Goal: Task Accomplishment & Management: Complete application form

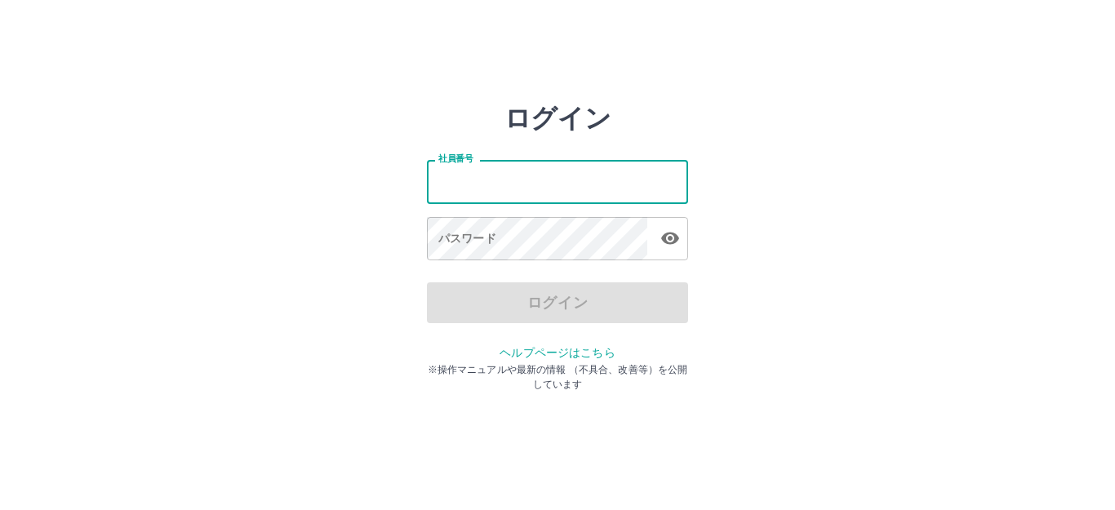
type input "*******"
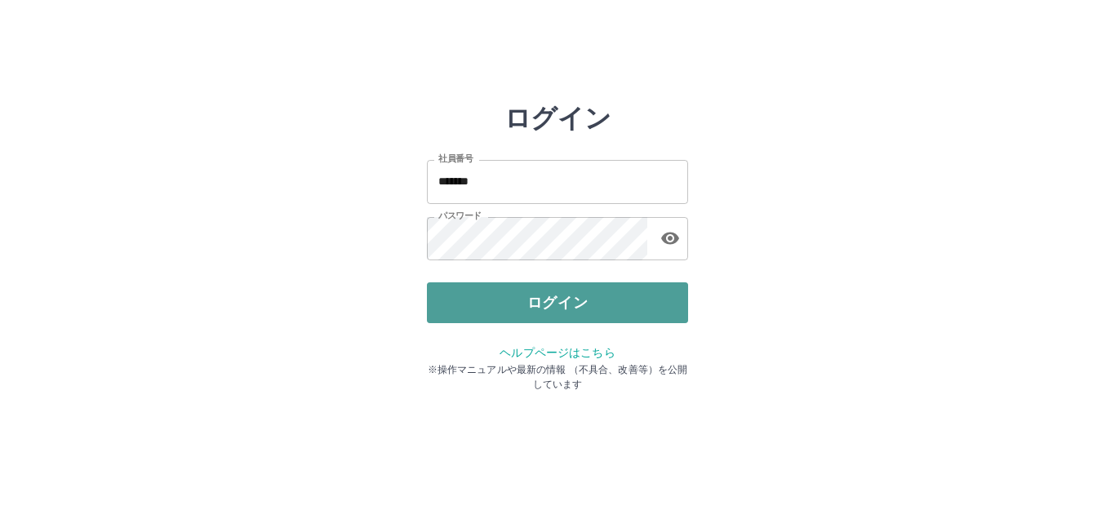
click at [530, 302] on button "ログイン" at bounding box center [557, 302] width 261 height 41
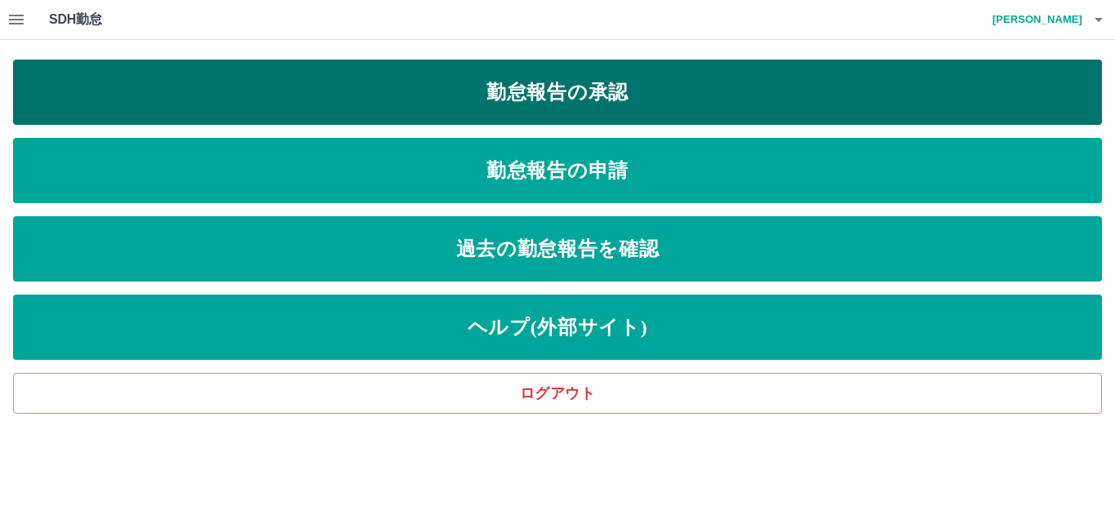
click at [555, 100] on link "勤怠報告の承認" at bounding box center [557, 92] width 1089 height 65
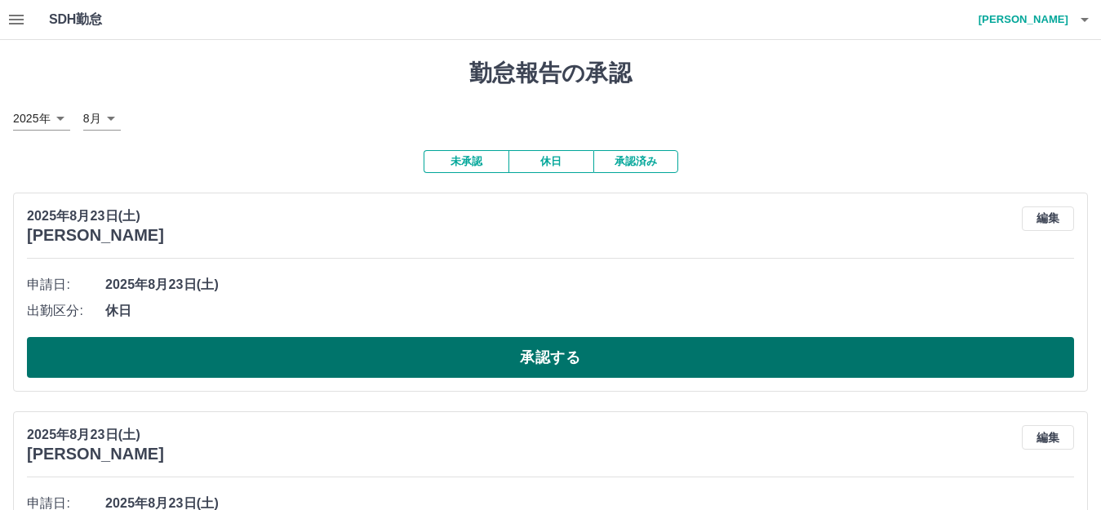
click at [397, 352] on button "承認する" at bounding box center [550, 357] width 1047 height 41
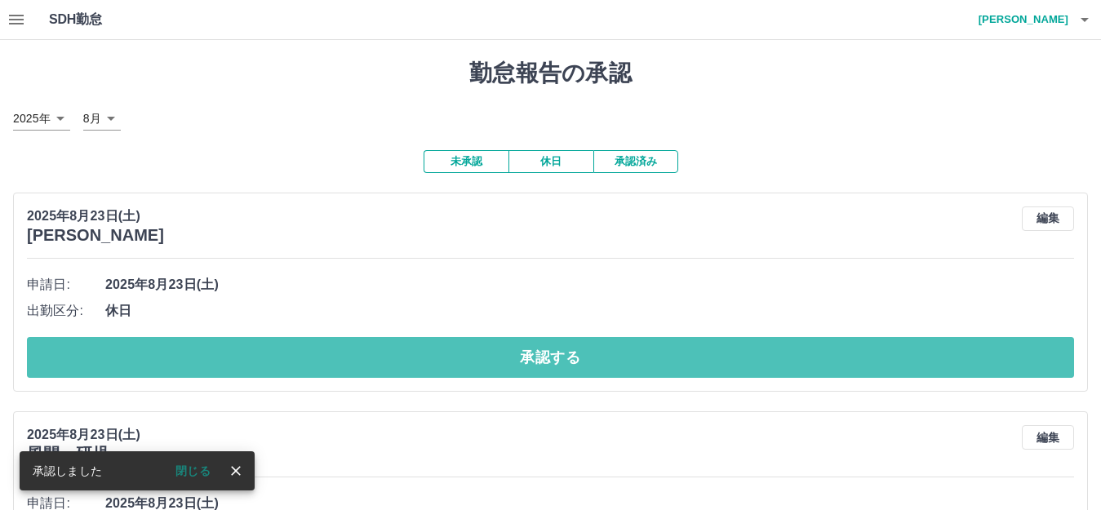
click at [397, 352] on button "承認する" at bounding box center [550, 357] width 1047 height 41
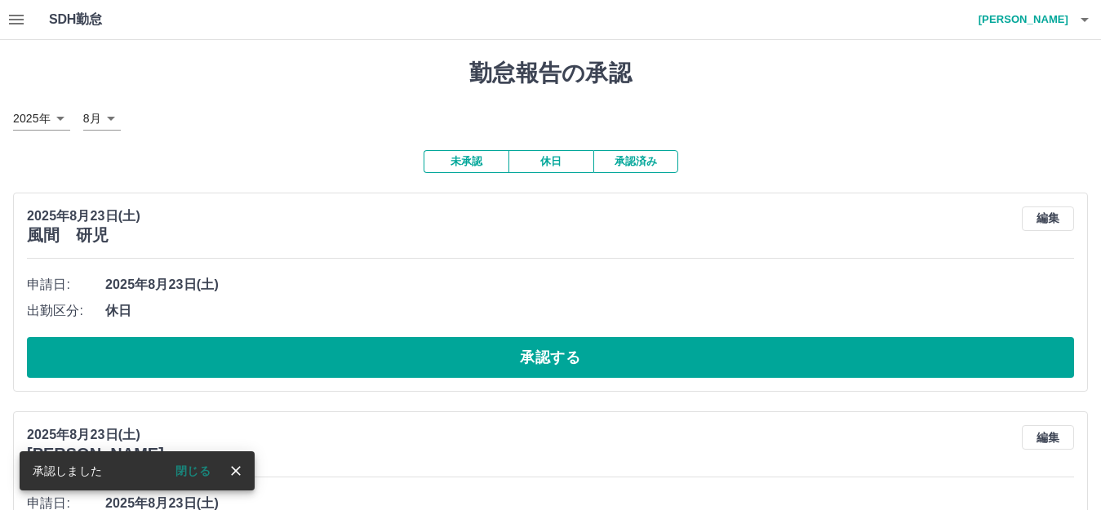
click at [397, 352] on button "承認する" at bounding box center [550, 357] width 1047 height 41
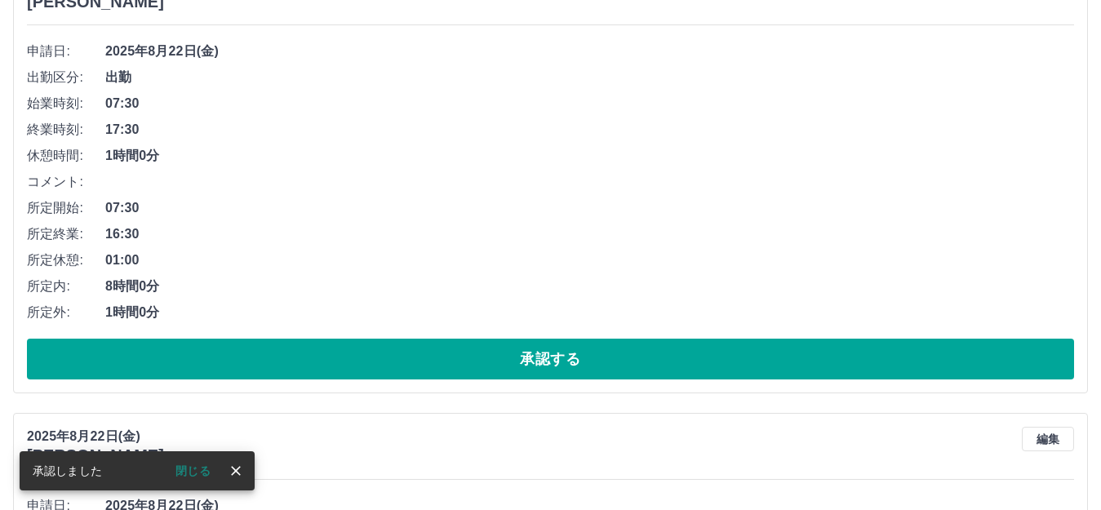
scroll to position [490, 0]
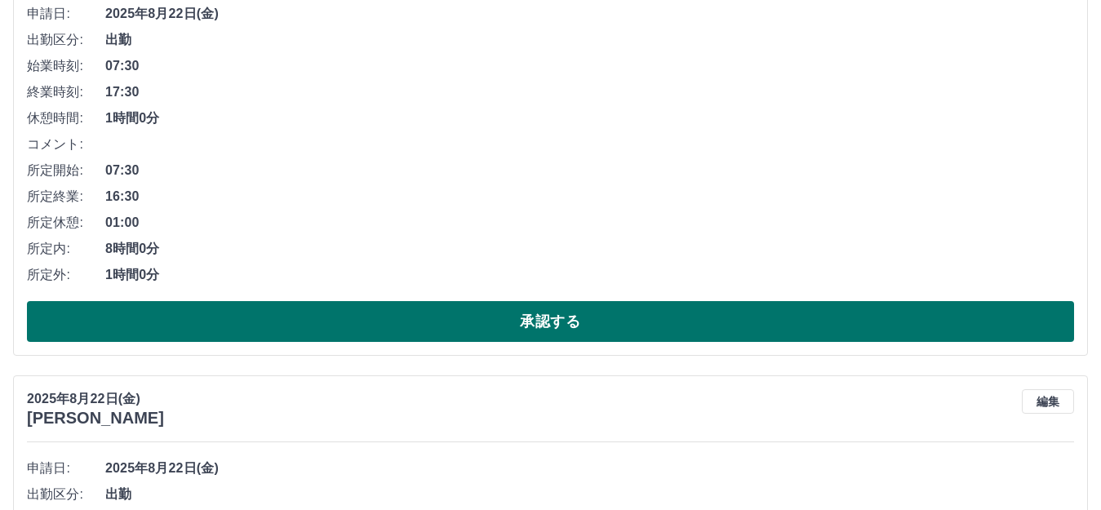
click at [401, 321] on button "承認する" at bounding box center [550, 321] width 1047 height 41
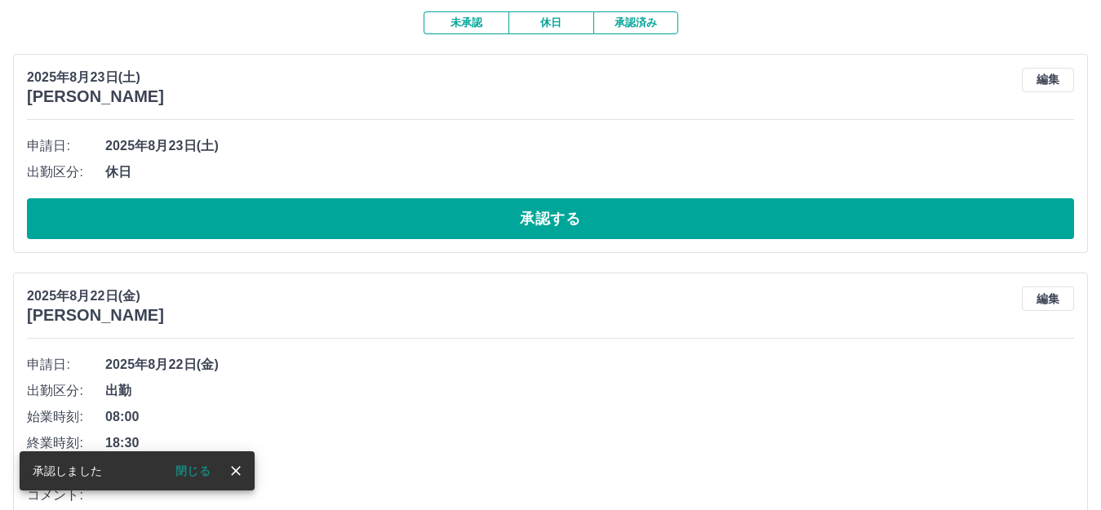
scroll to position [444, 0]
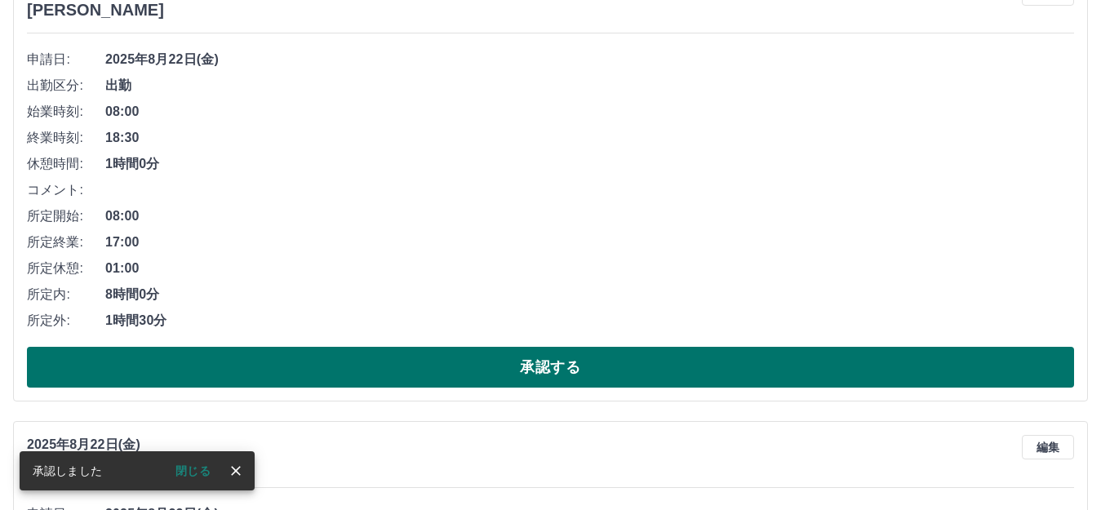
click at [382, 369] on button "承認する" at bounding box center [550, 367] width 1047 height 41
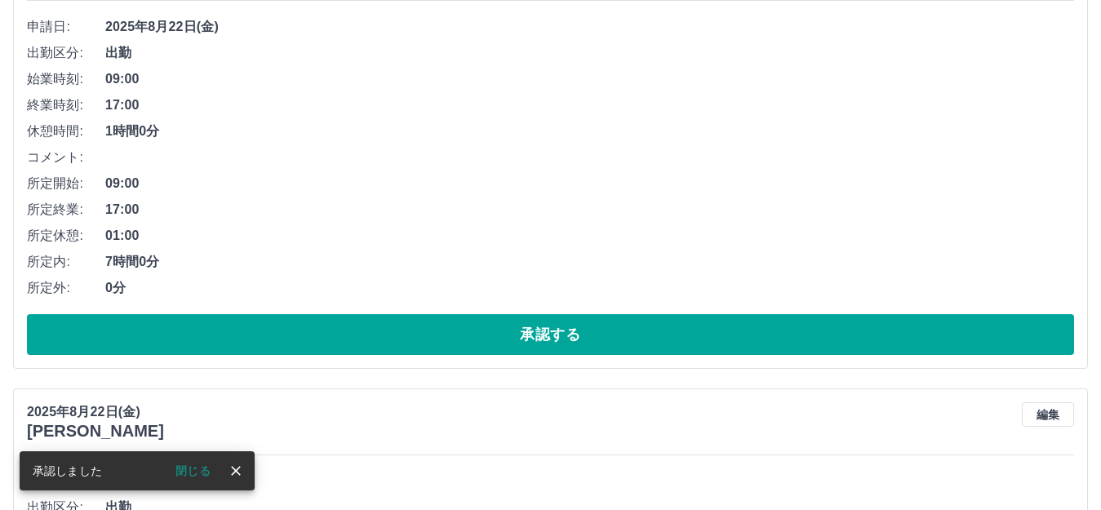
scroll to position [490, 0]
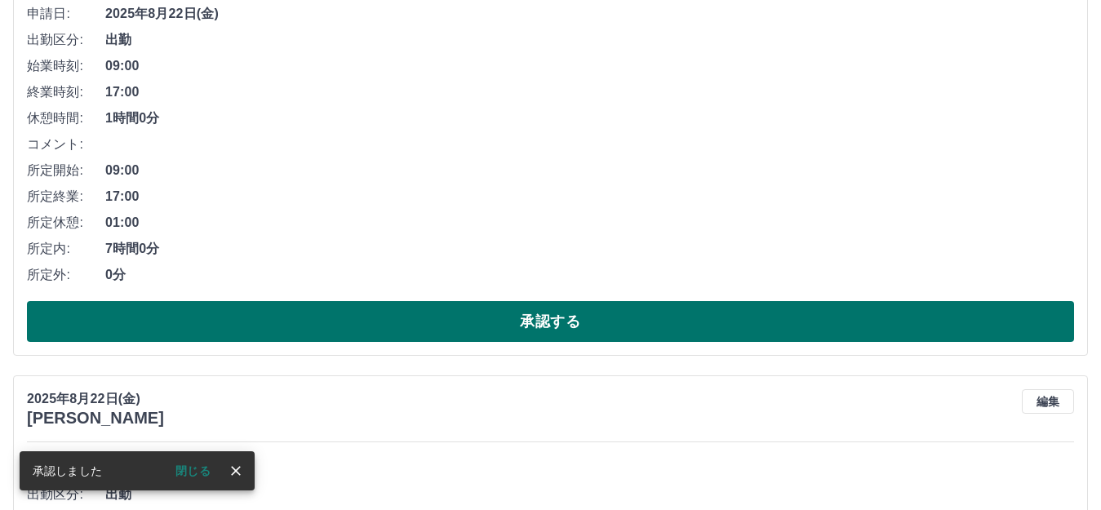
click at [398, 325] on button "承認する" at bounding box center [550, 321] width 1047 height 41
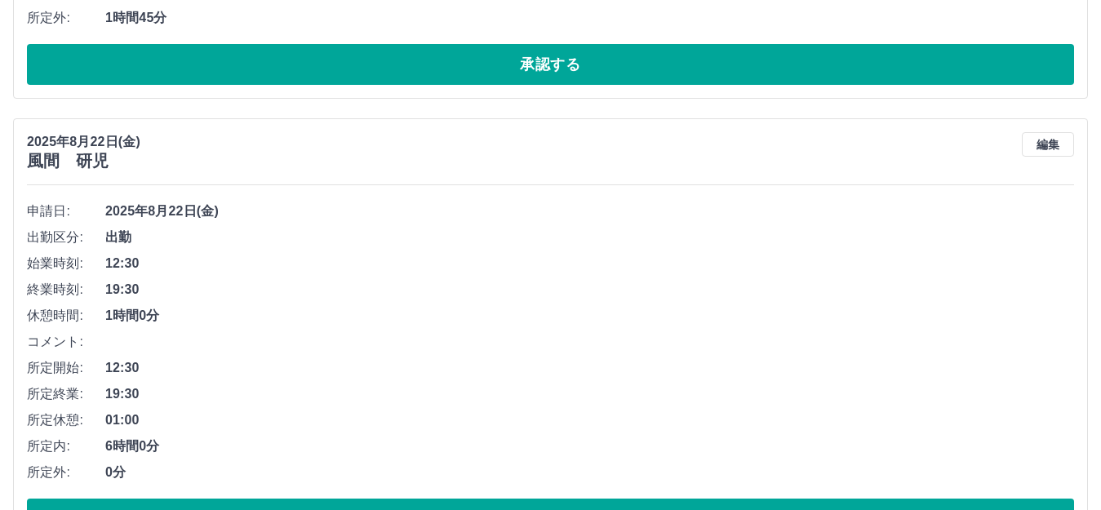
scroll to position [816, 0]
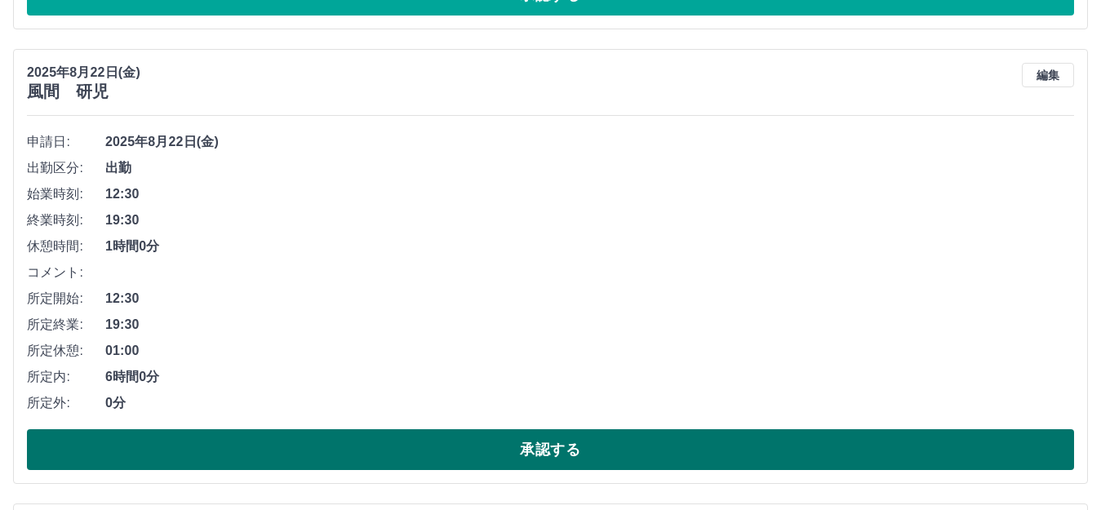
click at [344, 441] on button "承認する" at bounding box center [550, 449] width 1047 height 41
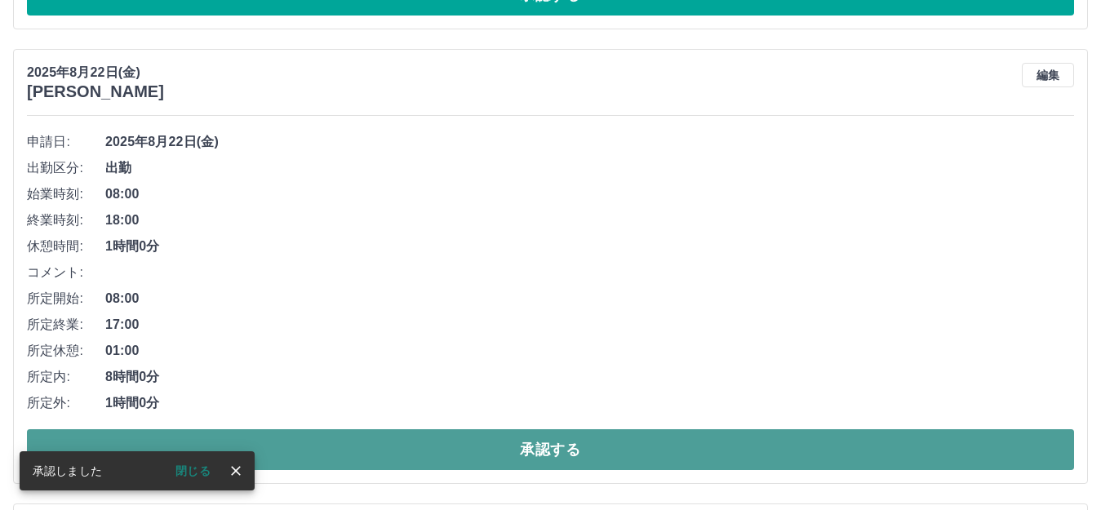
click at [384, 452] on button "承認する" at bounding box center [550, 449] width 1047 height 41
click at [384, 448] on button "承認する" at bounding box center [550, 449] width 1047 height 41
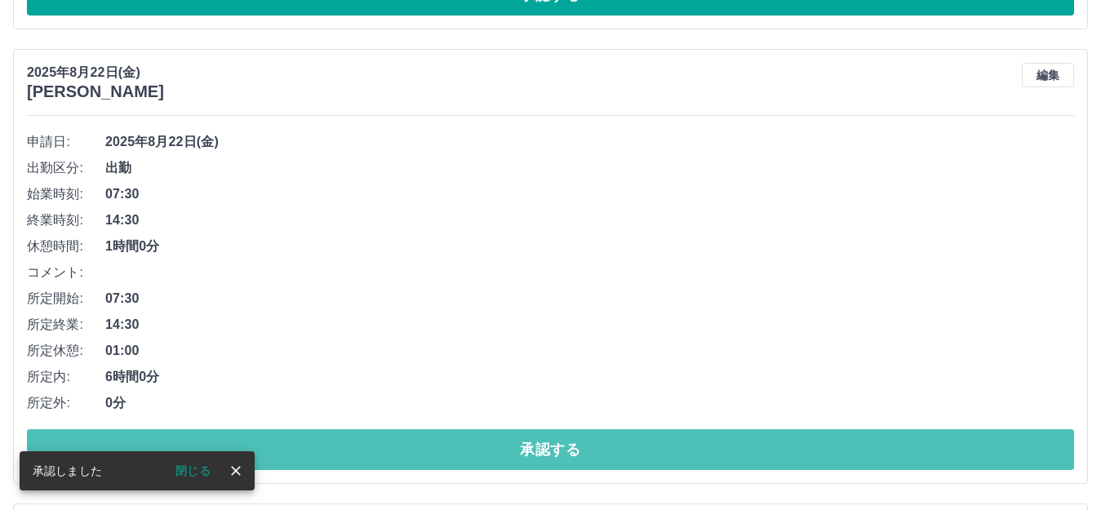
click at [384, 448] on button "承認する" at bounding box center [550, 449] width 1047 height 41
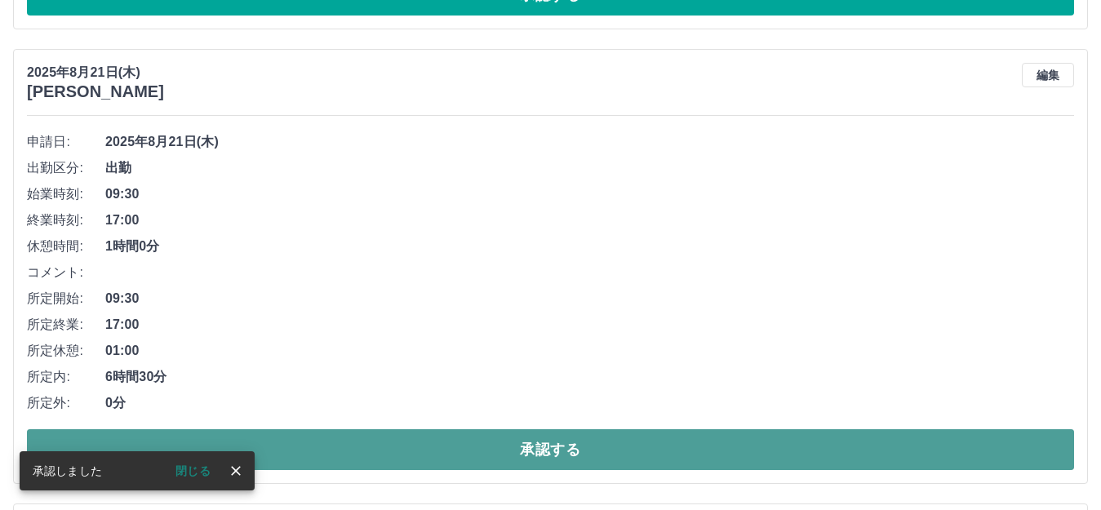
click at [388, 457] on button "承認する" at bounding box center [550, 449] width 1047 height 41
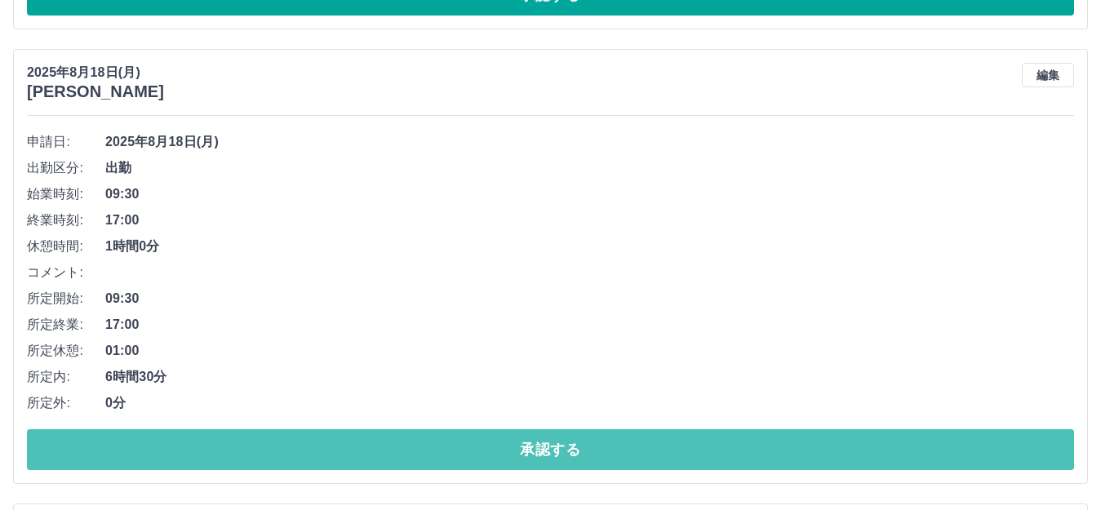
click at [388, 457] on button "承認する" at bounding box center [550, 449] width 1047 height 41
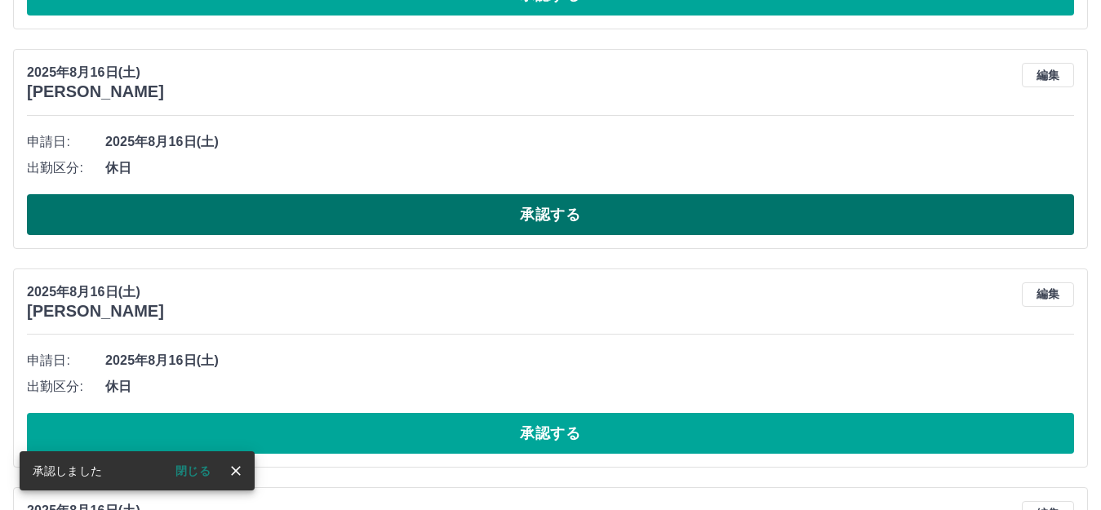
click at [341, 216] on button "承認する" at bounding box center [550, 214] width 1047 height 41
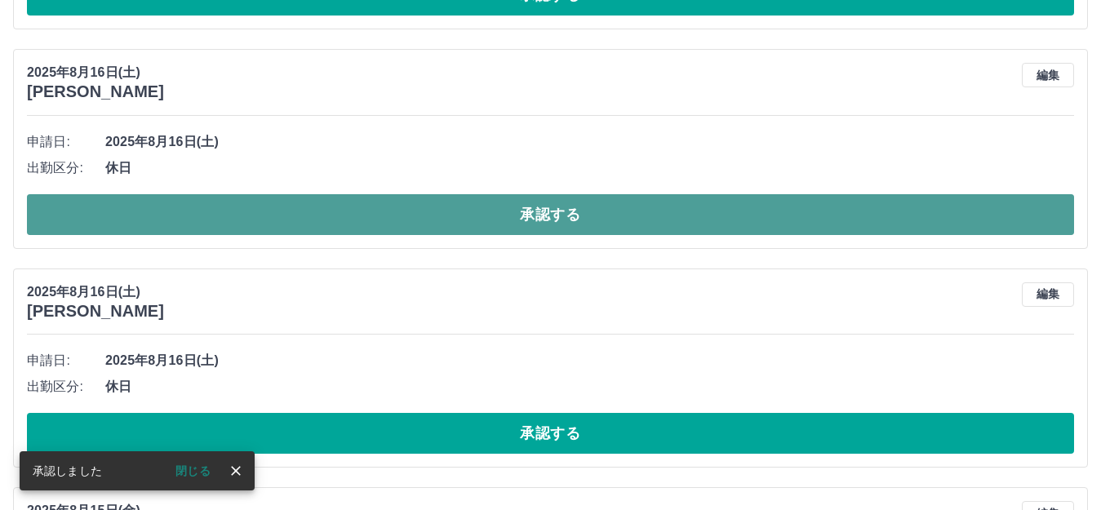
click at [370, 213] on button "承認する" at bounding box center [550, 214] width 1047 height 41
click at [395, 211] on button "承認する" at bounding box center [550, 214] width 1047 height 41
click at [412, 220] on button "承認する" at bounding box center [550, 214] width 1047 height 41
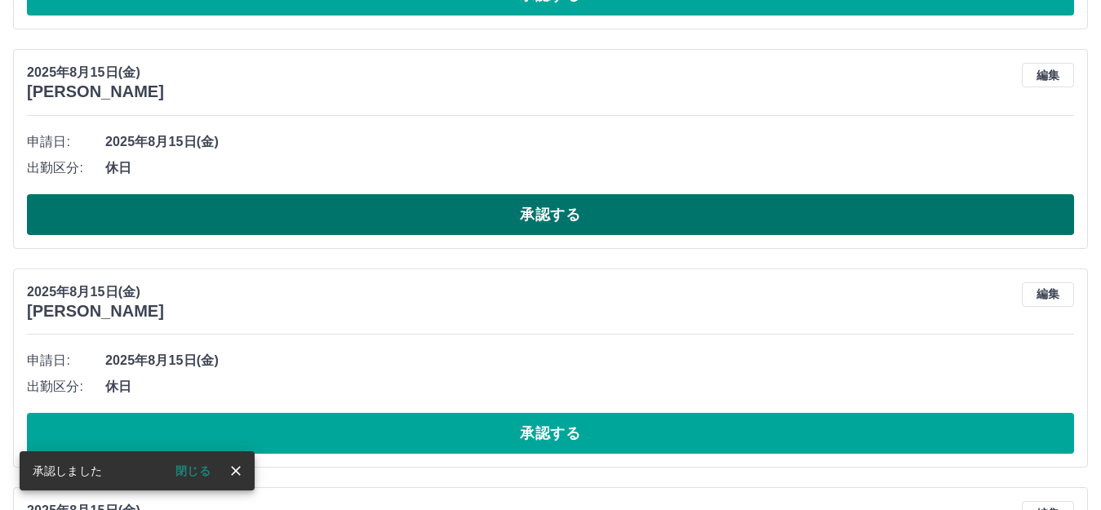
click at [483, 216] on button "承認する" at bounding box center [550, 214] width 1047 height 41
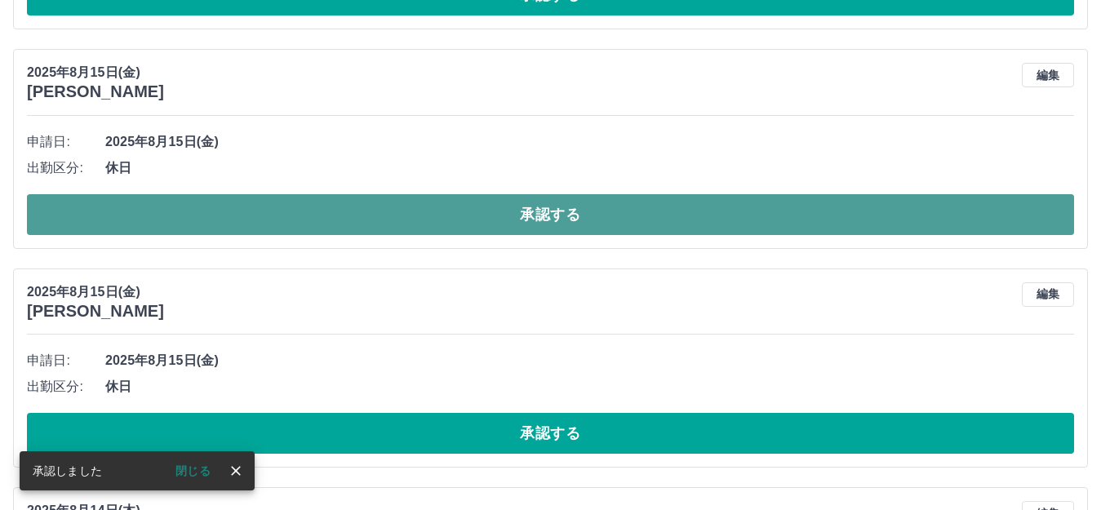
click at [472, 211] on button "承認する" at bounding box center [550, 214] width 1047 height 41
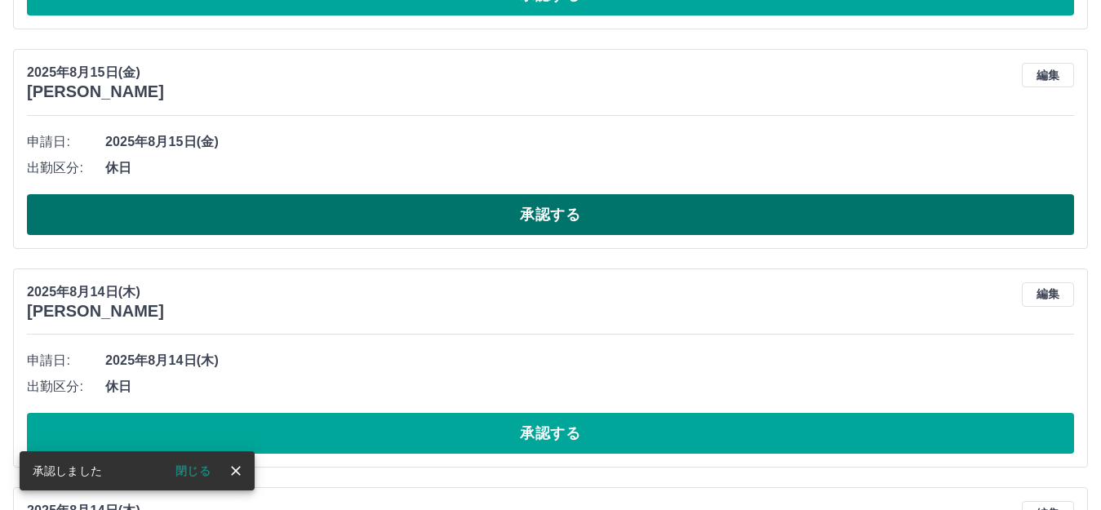
click at [445, 211] on button "承認する" at bounding box center [550, 214] width 1047 height 41
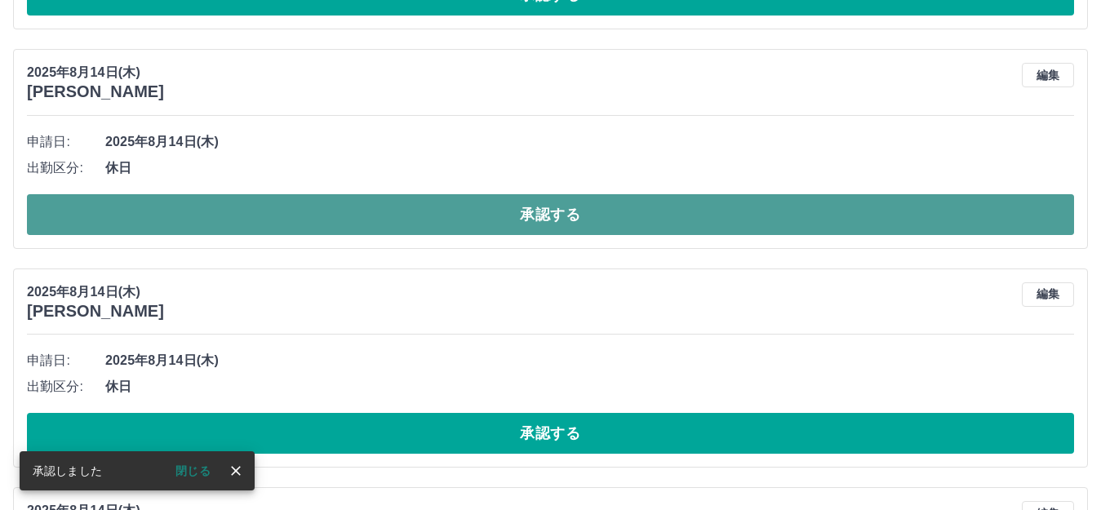
click at [464, 211] on button "承認する" at bounding box center [550, 214] width 1047 height 41
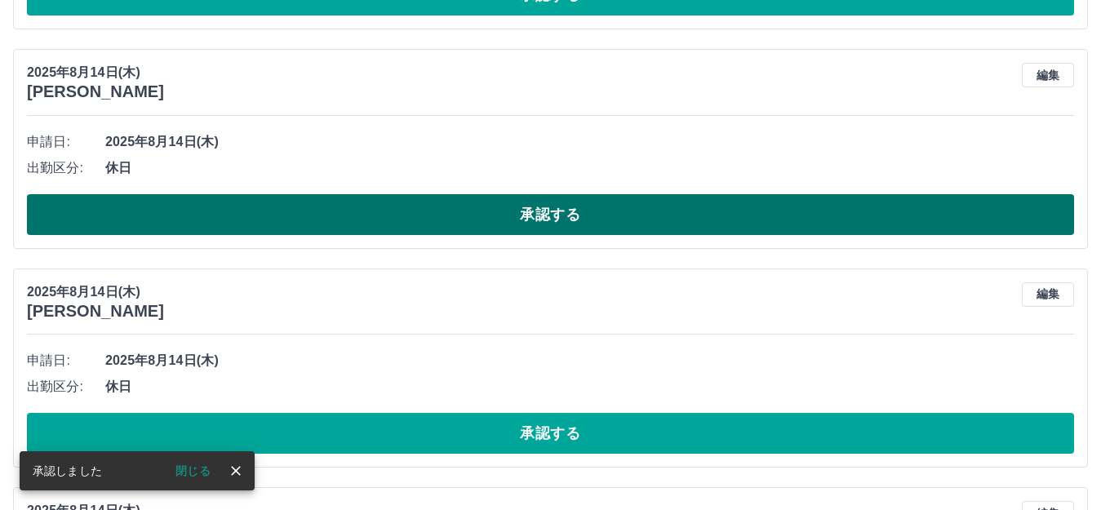
click at [481, 213] on button "承認する" at bounding box center [550, 214] width 1047 height 41
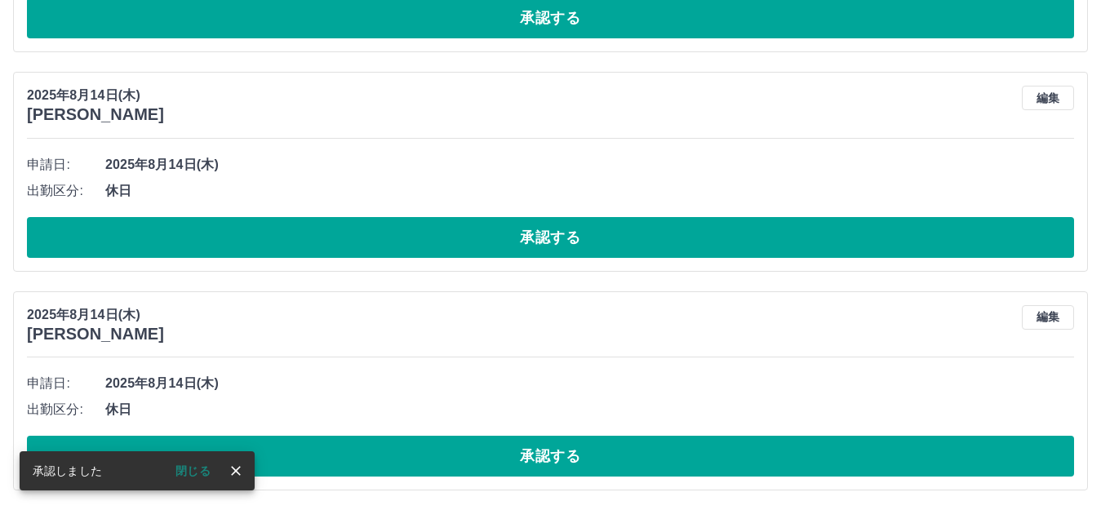
scroll to position [795, 0]
click at [481, 213] on div "申請日: 2025年8月14日(木) 出勤区分: 休日 承認する" at bounding box center [550, 205] width 1047 height 106
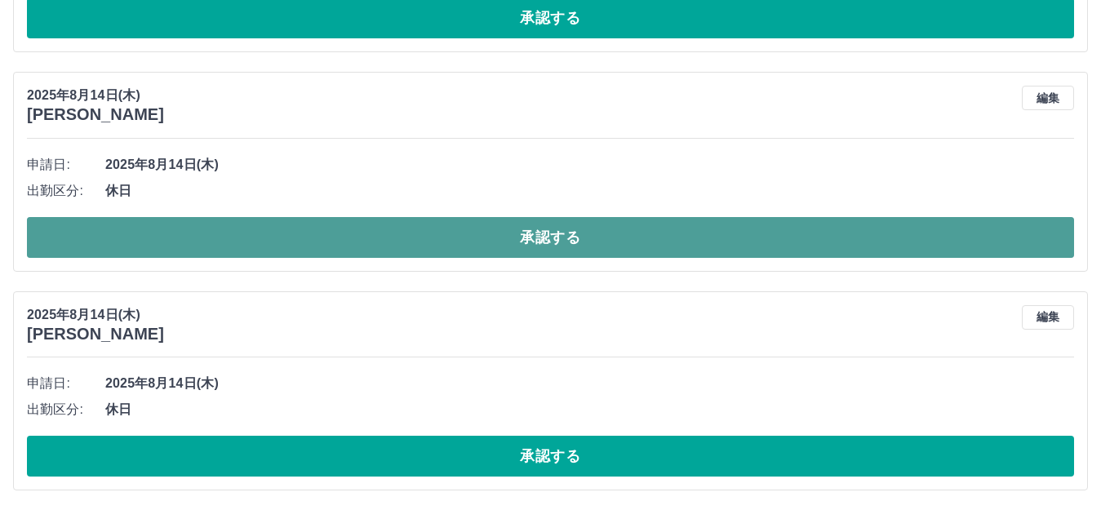
click at [480, 224] on button "承認する" at bounding box center [550, 237] width 1047 height 41
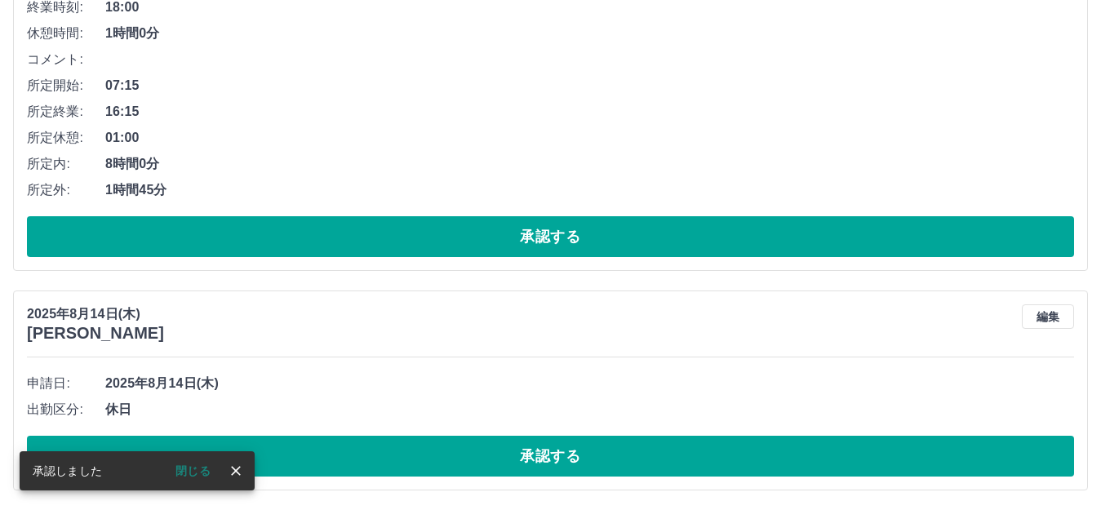
scroll to position [576, 0]
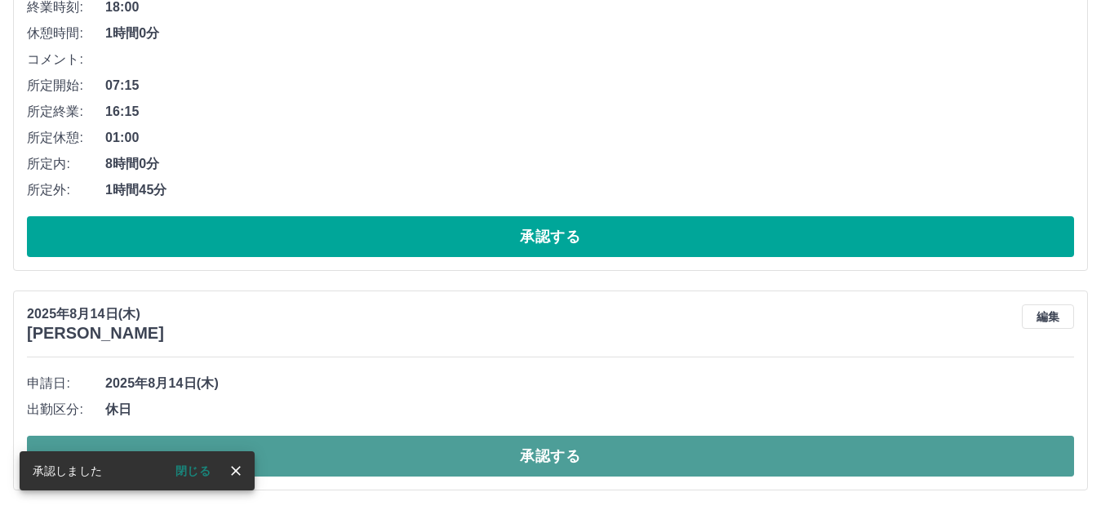
click at [384, 459] on button "承認する" at bounding box center [550, 456] width 1047 height 41
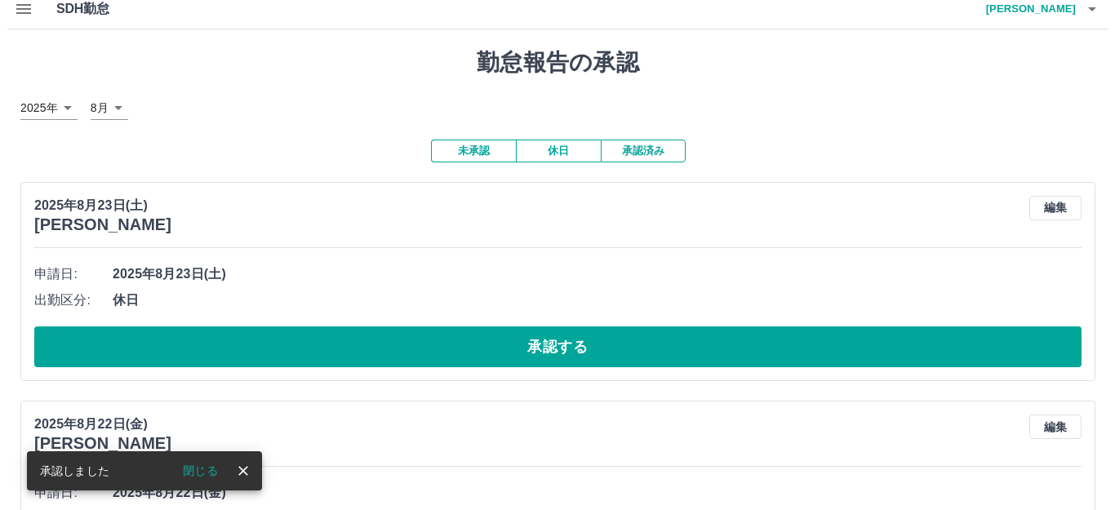
scroll to position [0, 0]
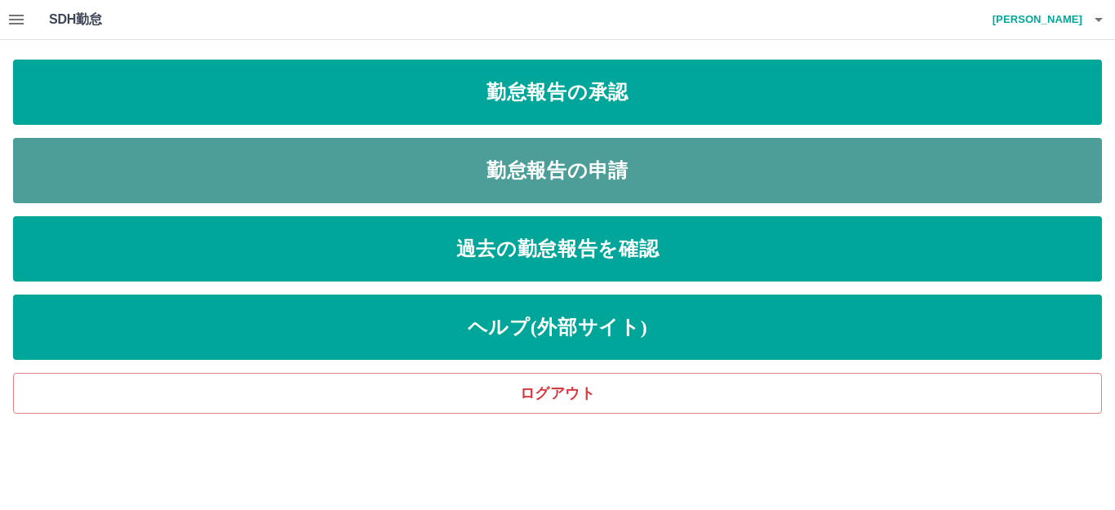
click at [411, 167] on link "勤怠報告の申請" at bounding box center [557, 170] width 1089 height 65
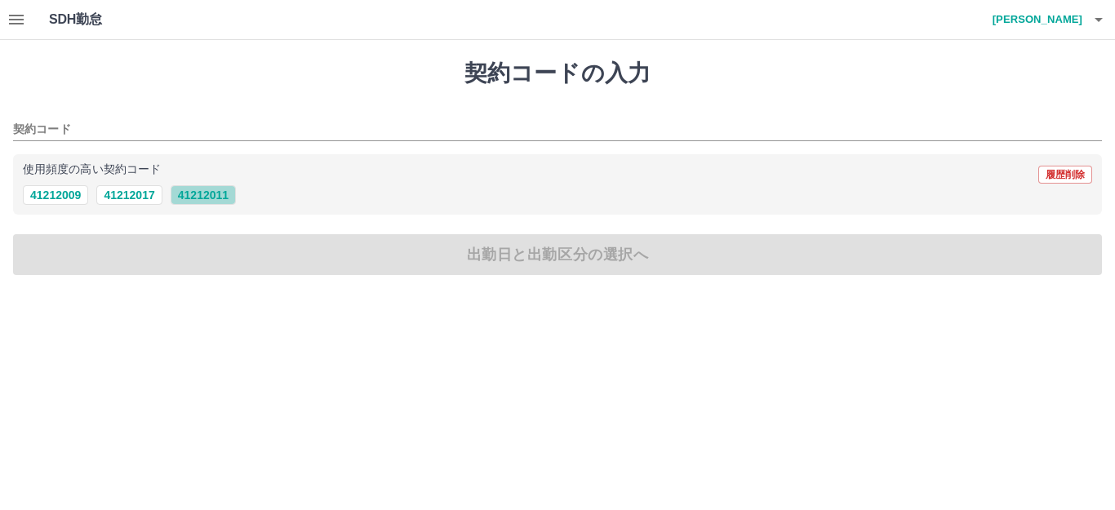
click at [197, 188] on button "41212011" at bounding box center [203, 195] width 65 height 20
type input "********"
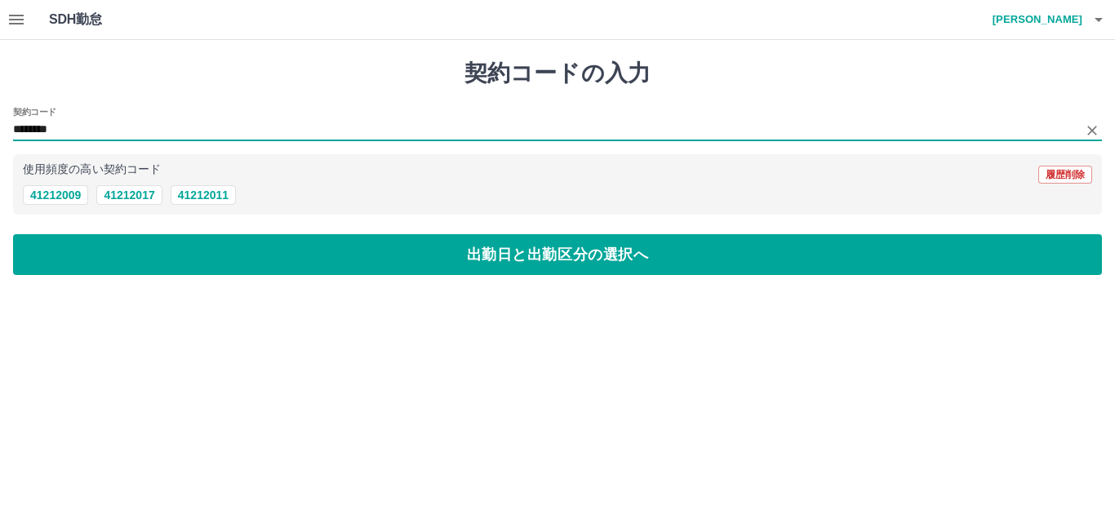
click at [26, 124] on input "********" at bounding box center [545, 130] width 1064 height 20
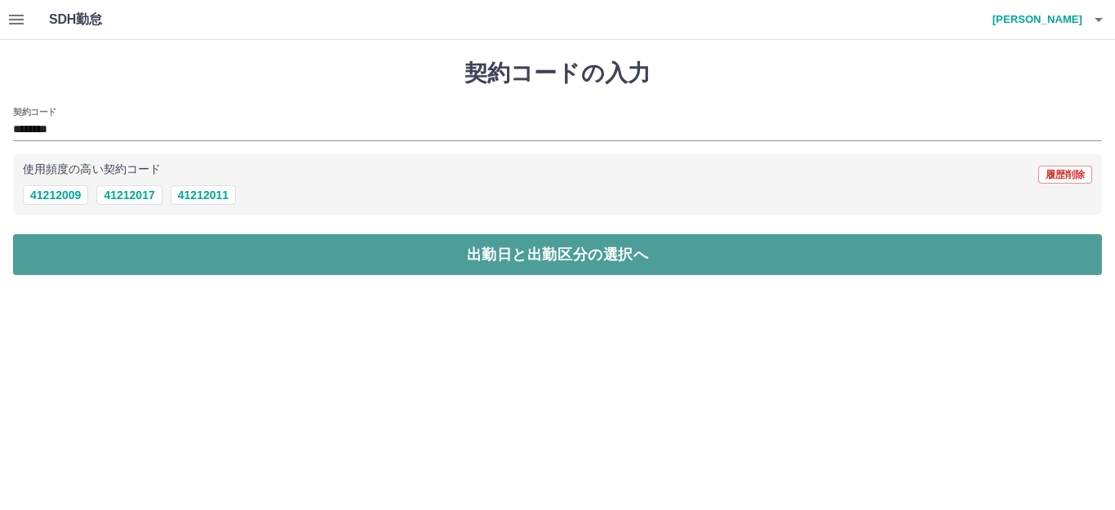
click at [157, 243] on button "出勤日と出勤区分の選択へ" at bounding box center [557, 254] width 1089 height 41
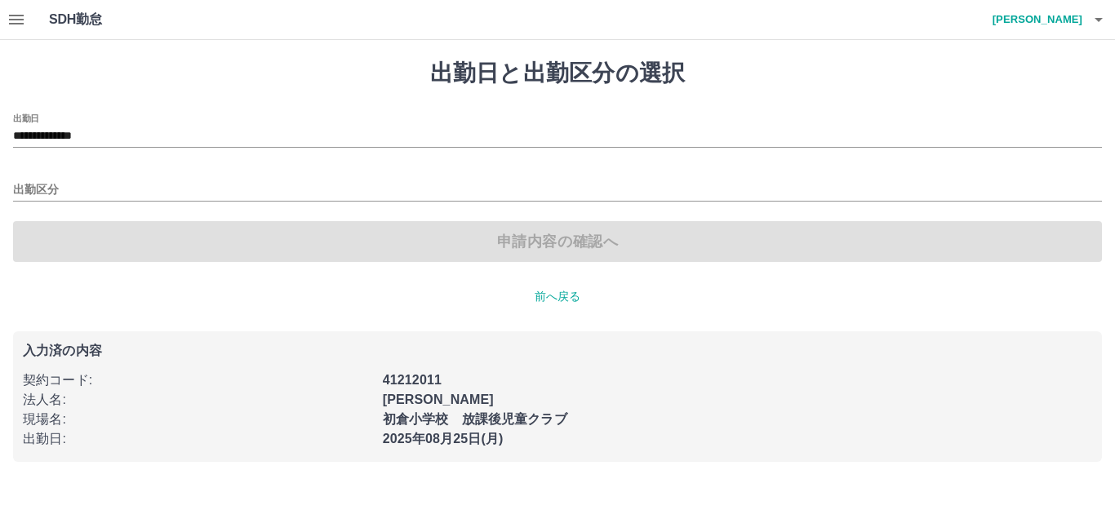
click at [26, 122] on label "出勤日" at bounding box center [26, 118] width 26 height 12
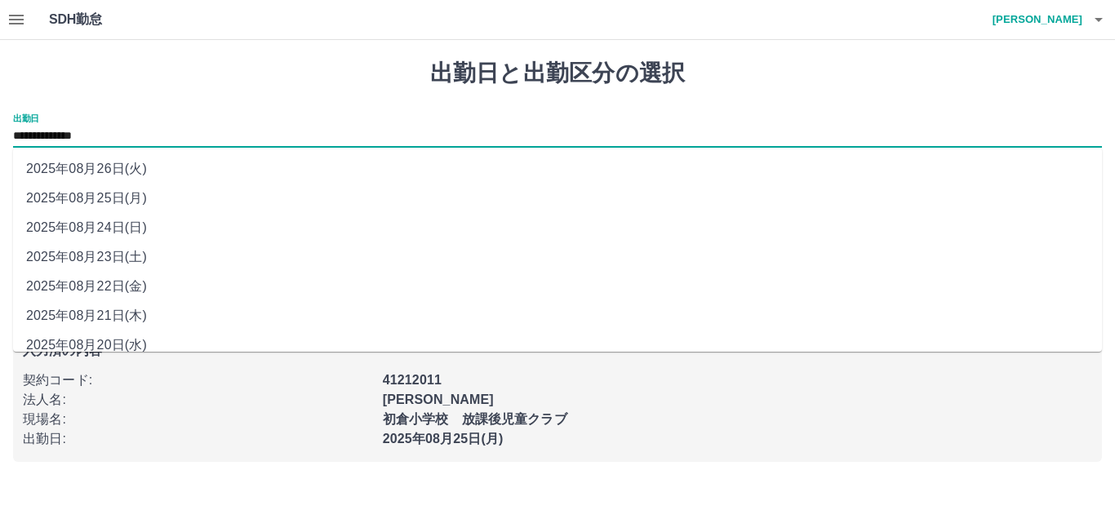
click at [45, 139] on input "**********" at bounding box center [557, 136] width 1089 height 20
click at [58, 221] on li "2025年08月24日(日)" at bounding box center [557, 227] width 1089 height 29
type input "**********"
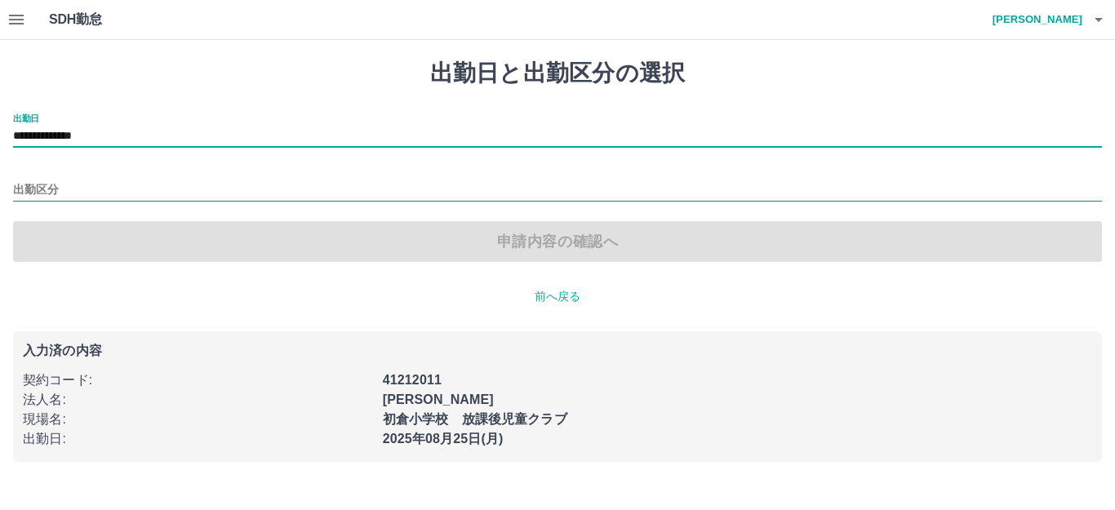
click at [22, 180] on input "出勤区分" at bounding box center [557, 190] width 1089 height 20
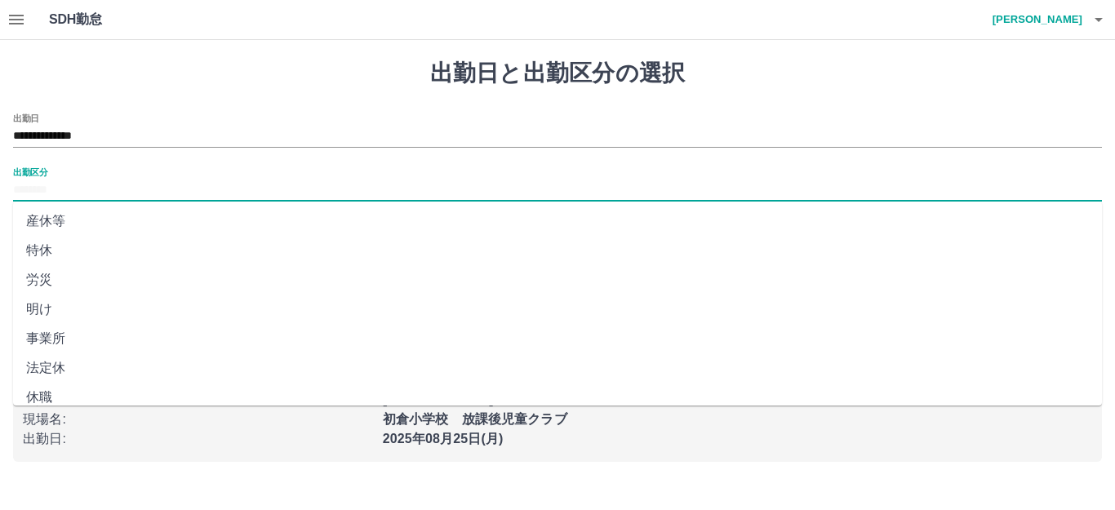
scroll to position [326, 0]
click at [39, 360] on li "法定休" at bounding box center [557, 366] width 1089 height 29
type input "***"
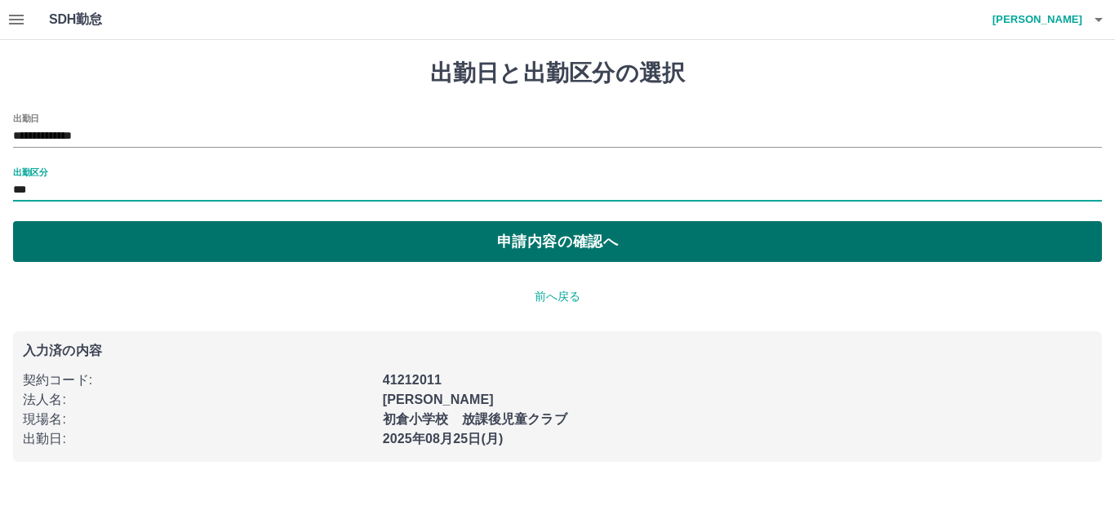
click at [357, 235] on button "申請内容の確認へ" at bounding box center [557, 241] width 1089 height 41
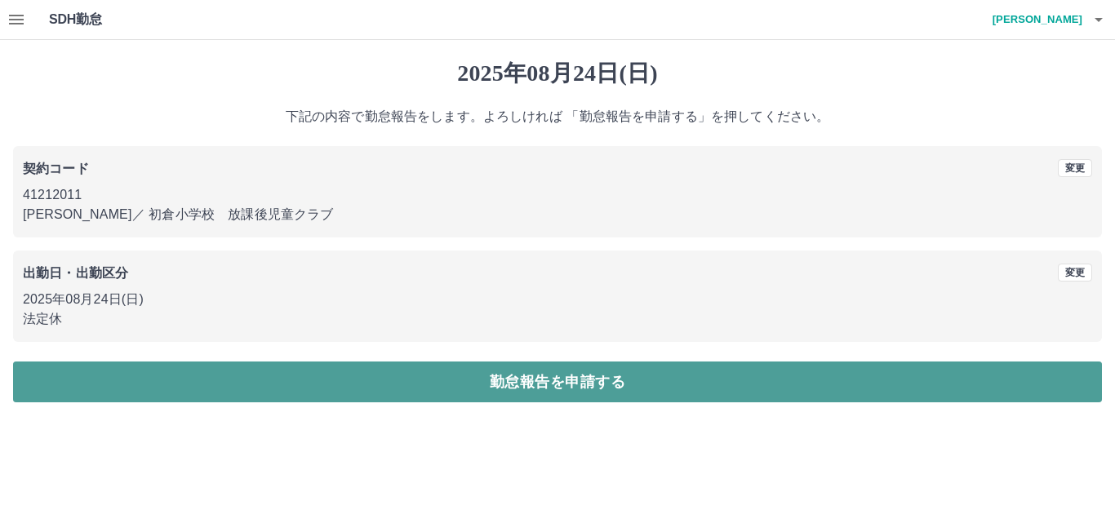
click at [371, 388] on button "勤怠報告を申請する" at bounding box center [557, 381] width 1089 height 41
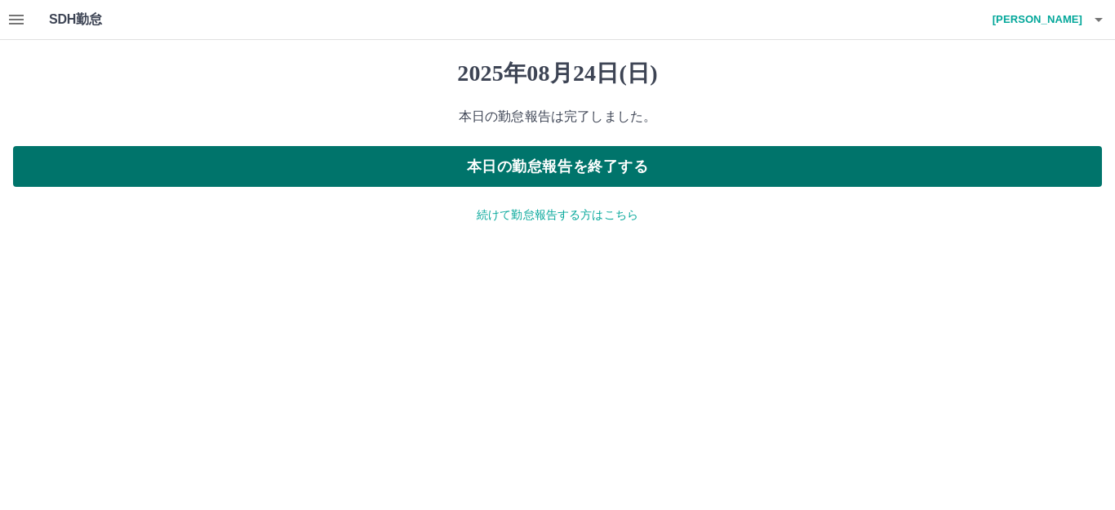
click at [520, 165] on button "本日の勤怠報告を終了する" at bounding box center [557, 166] width 1089 height 41
